Goal: Register for event/course

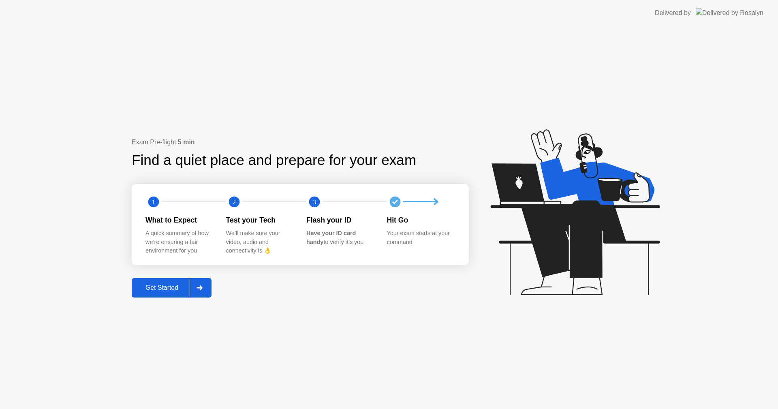
click at [152, 287] on div "Get Started" at bounding box center [162, 287] width 56 height 7
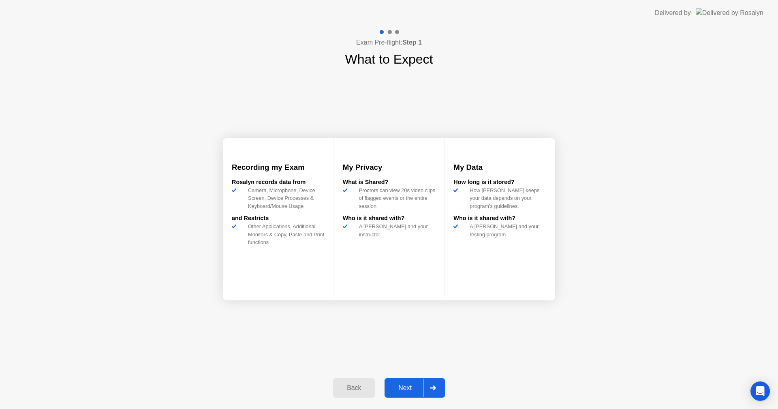
click at [409, 391] on div "Next" at bounding box center [405, 387] width 36 height 7
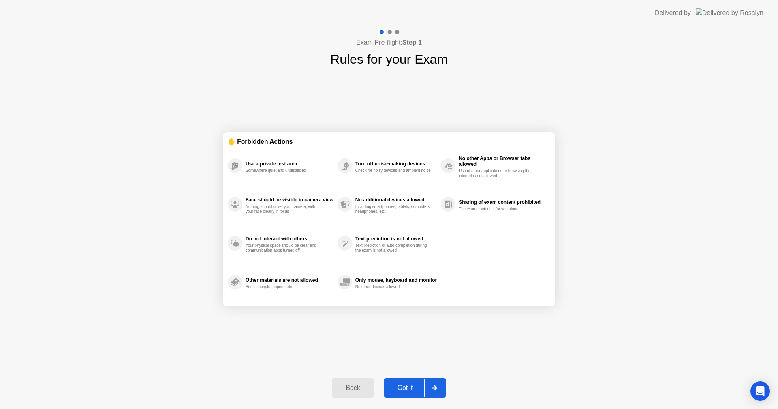
click at [408, 389] on div "Got it" at bounding box center [405, 387] width 38 height 7
select select "**********"
select select "*******"
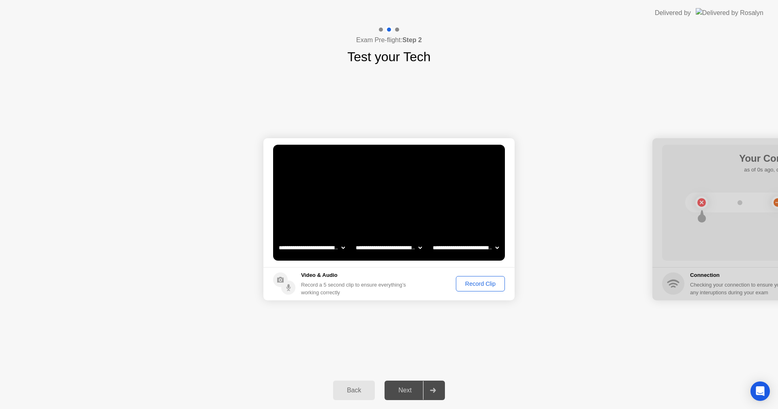
click at [470, 282] on div "Record Clip" at bounding box center [480, 283] width 43 height 6
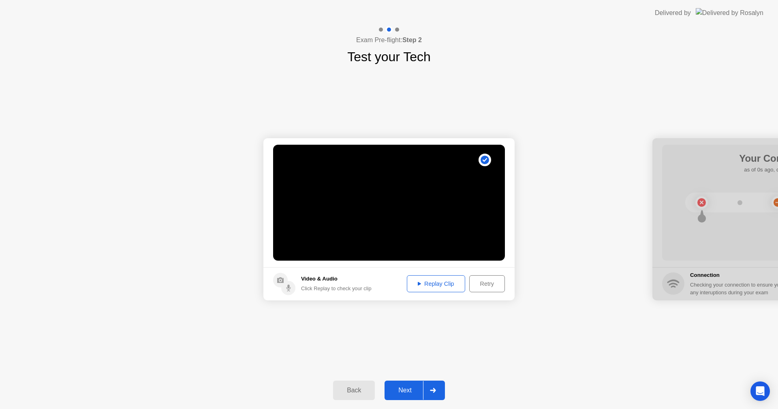
click at [480, 285] on div "Retry" at bounding box center [487, 283] width 30 height 6
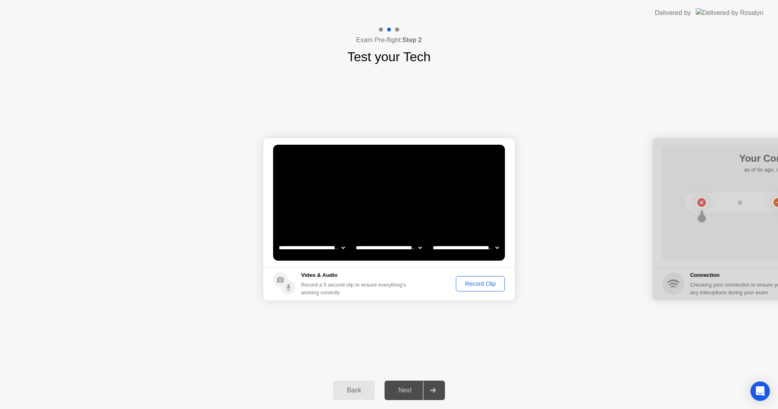
click at [466, 281] on div "Record Clip" at bounding box center [480, 283] width 43 height 6
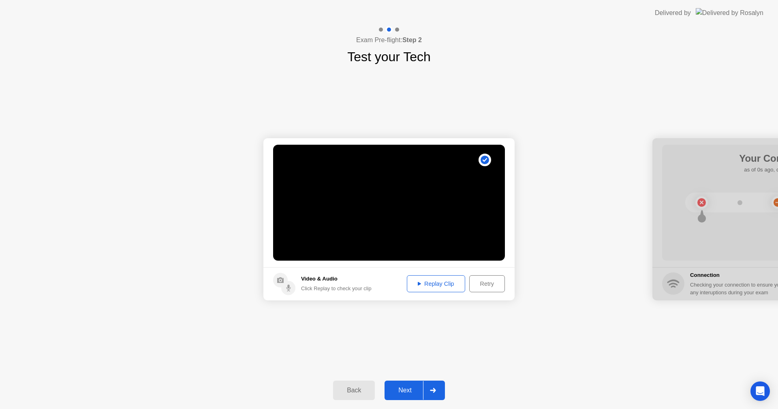
click at [486, 284] on div "Retry" at bounding box center [487, 283] width 30 height 6
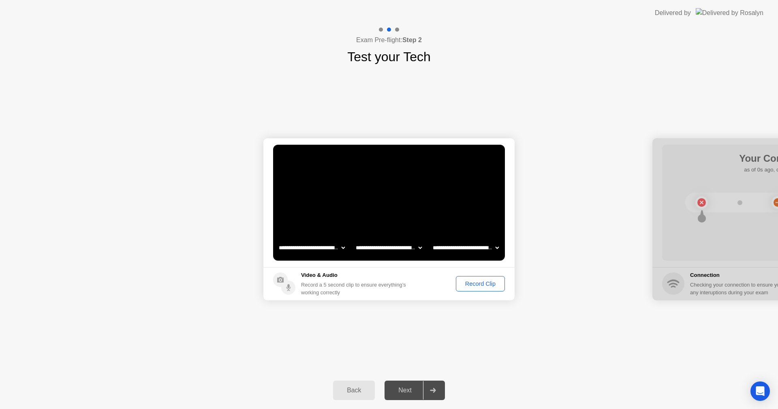
click at [484, 281] on div "Record Clip" at bounding box center [480, 283] width 43 height 6
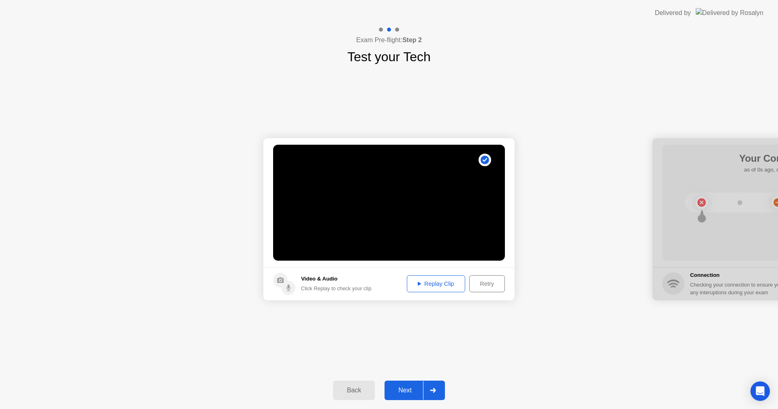
click at [438, 283] on div "Replay Clip" at bounding box center [436, 283] width 53 height 6
click at [407, 393] on div "Next" at bounding box center [405, 390] width 36 height 7
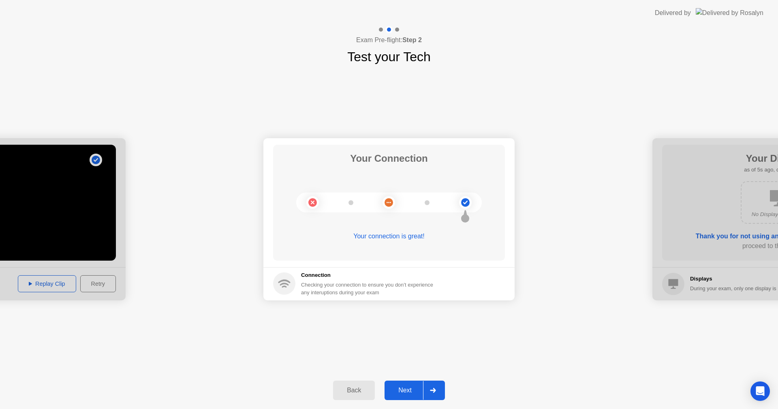
click at [398, 389] on div "Next" at bounding box center [405, 390] width 36 height 7
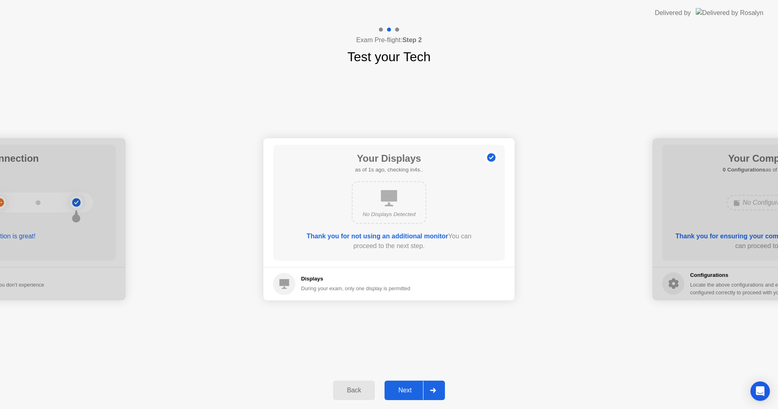
click at [402, 390] on div "Next" at bounding box center [405, 390] width 36 height 7
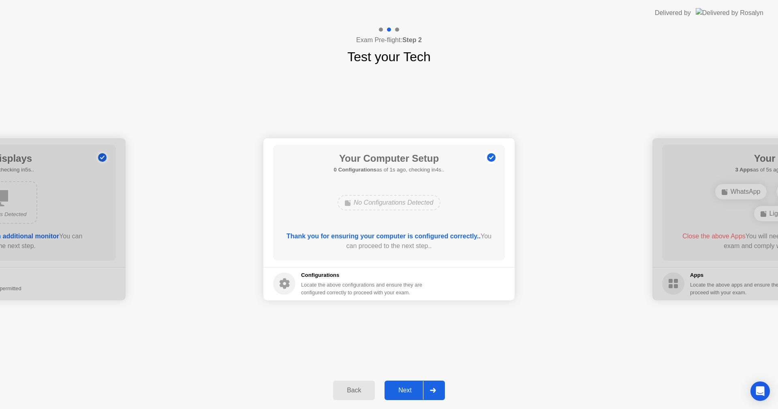
click at [402, 390] on div "Next" at bounding box center [405, 390] width 36 height 7
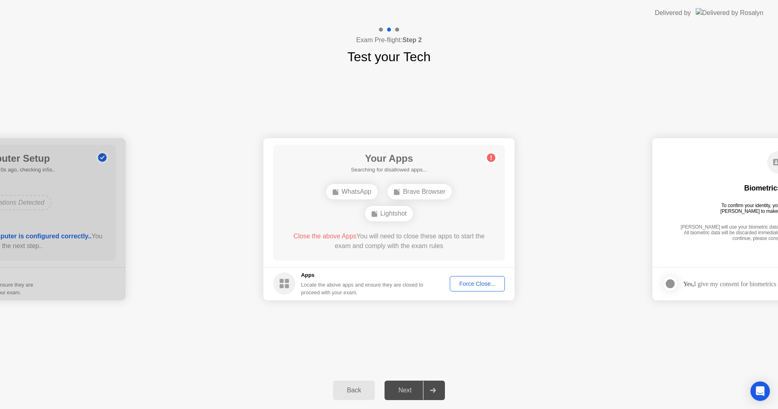
click at [478, 283] on div "Force Close..." at bounding box center [477, 283] width 49 height 6
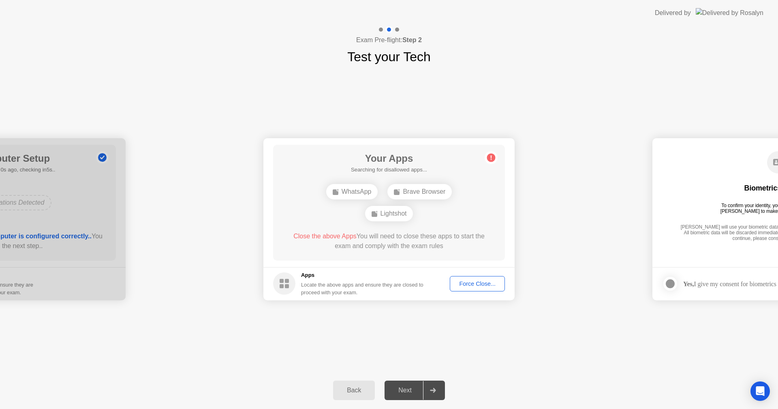
click at [472, 330] on div "**********" at bounding box center [389, 218] width 778 height 305
click at [484, 280] on div "Force Close..." at bounding box center [477, 283] width 49 height 6
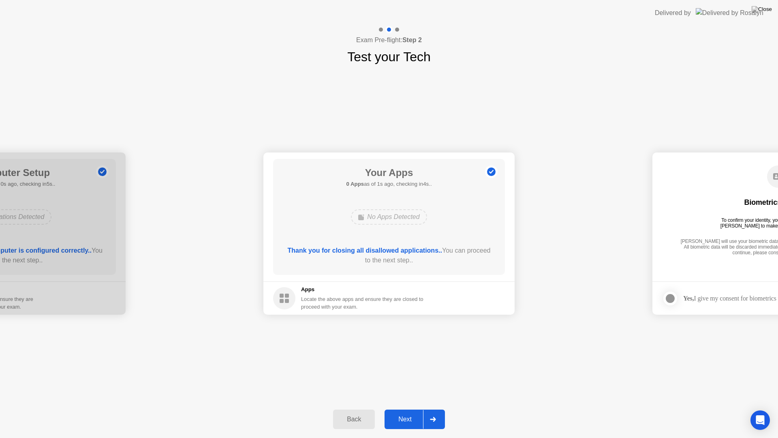
click at [407, 408] on div "Next" at bounding box center [405, 418] width 36 height 7
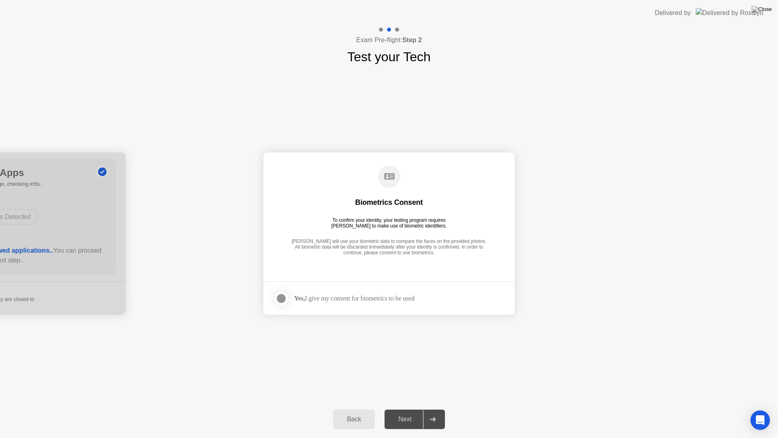
click at [282, 301] on div at bounding box center [281, 298] width 10 height 10
click at [406, 408] on div "Next" at bounding box center [405, 418] width 36 height 7
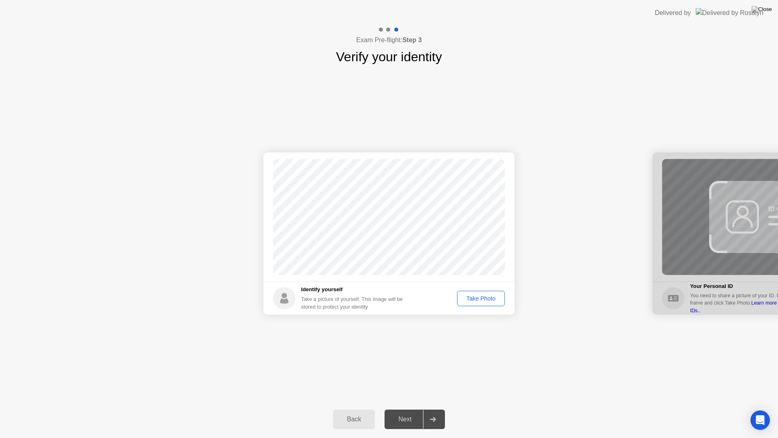
click at [486, 296] on div "Take Photo" at bounding box center [481, 298] width 42 height 6
click at [417, 408] on div "Next" at bounding box center [405, 418] width 36 height 7
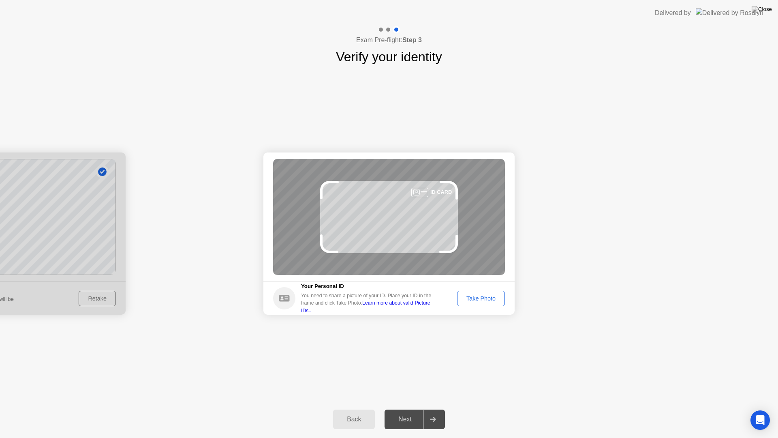
click at [483, 297] on div "Take Photo" at bounding box center [481, 298] width 42 height 6
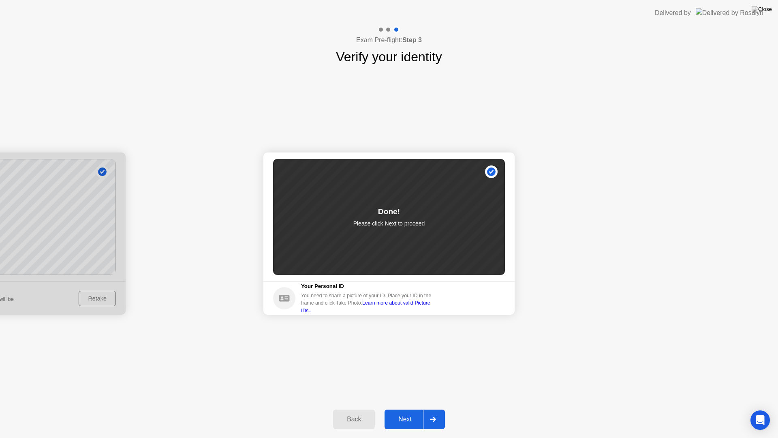
click at [402, 408] on button "Next" at bounding box center [415, 418] width 60 height 19
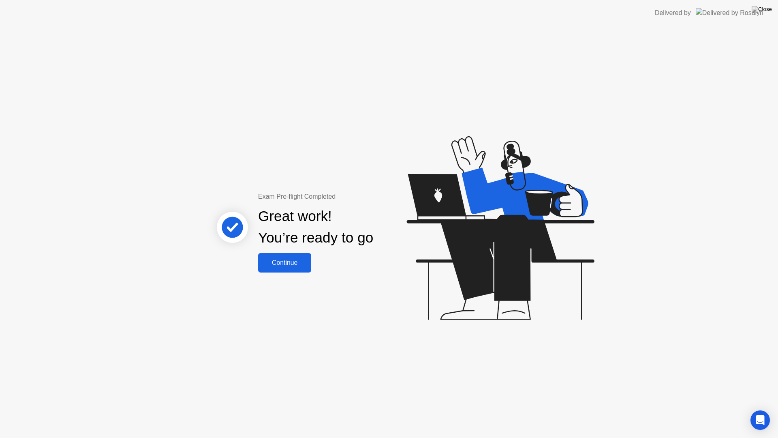
click at [287, 260] on div "Continue" at bounding box center [285, 262] width 48 height 7
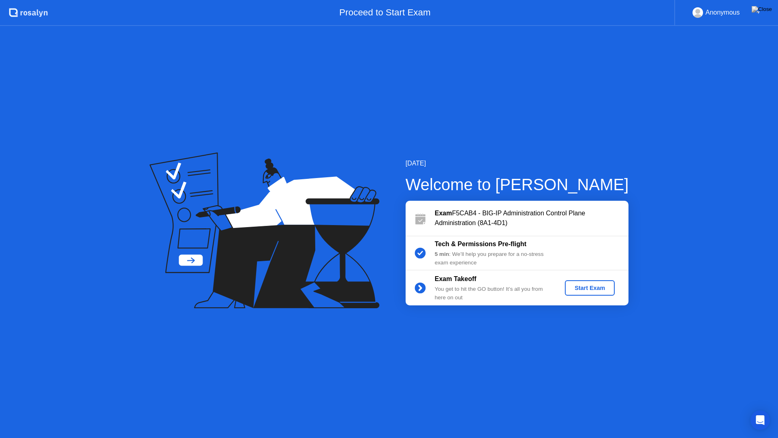
click at [586, 293] on button "Start Exam" at bounding box center [590, 287] width 50 height 15
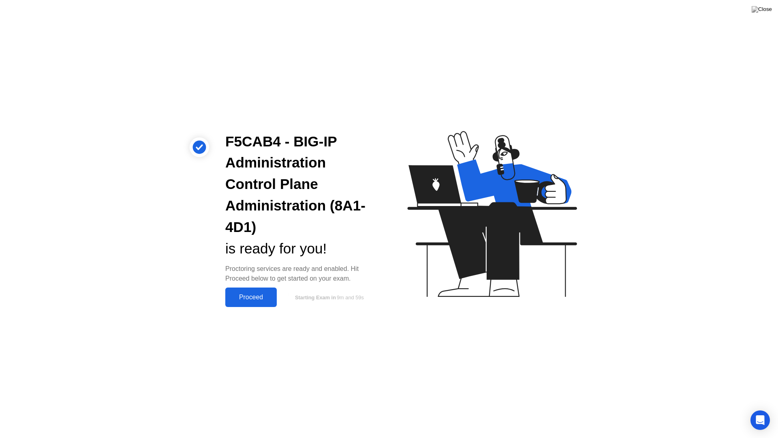
click at [262, 296] on div "Proceed" at bounding box center [251, 296] width 47 height 7
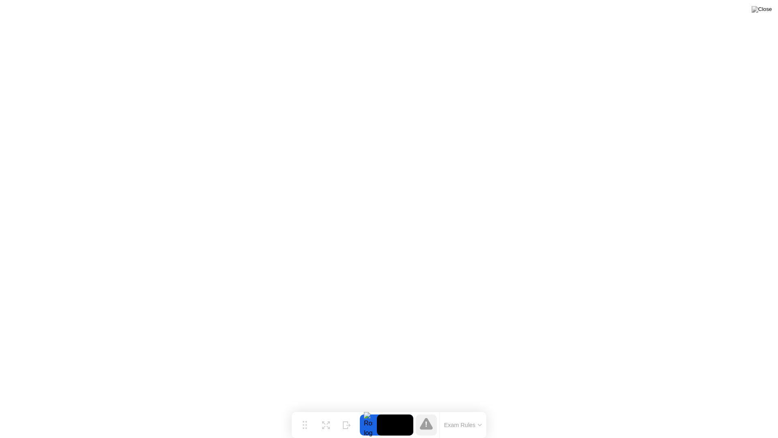
click at [479, 408] on icon at bounding box center [480, 424] width 4 height 2
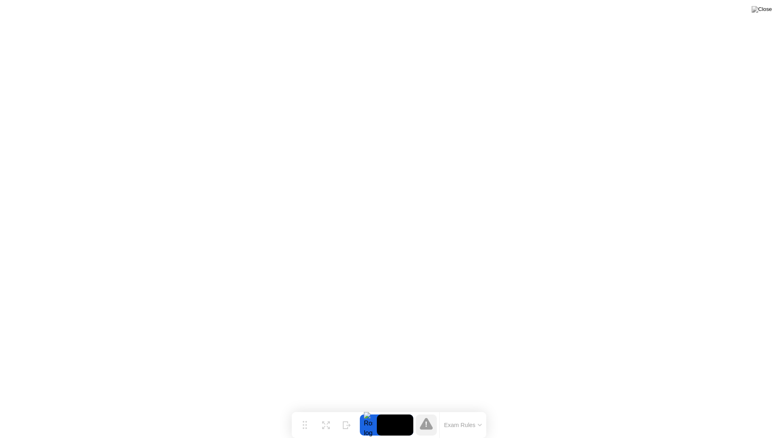
click at [372, 408] on div at bounding box center [368, 424] width 17 height 21
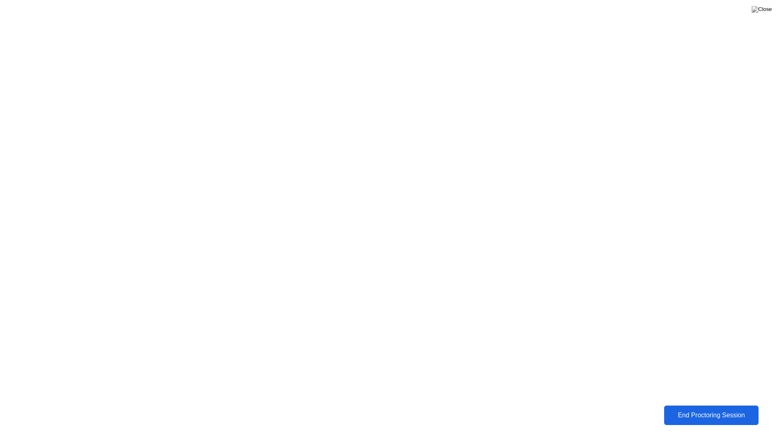
click at [720, 408] on div "End Proctoring Session" at bounding box center [712, 414] width 90 height 7
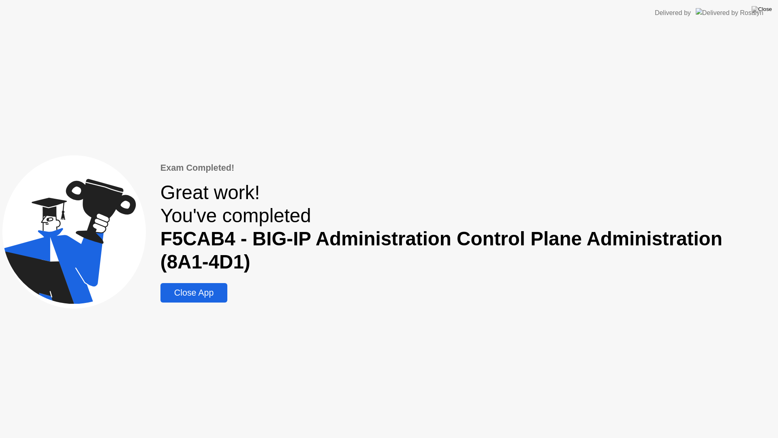
click at [203, 293] on div "Close App" at bounding box center [194, 293] width 62 height 10
